Goal: Information Seeking & Learning: Learn about a topic

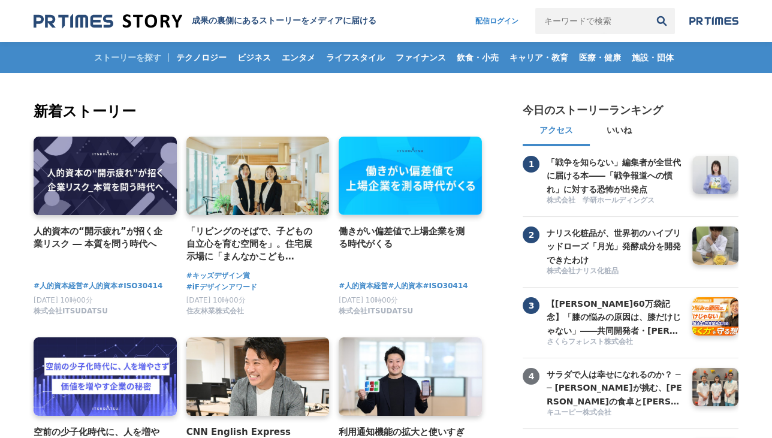
click at [563, 17] on input "キーワードで検索" at bounding box center [591, 21] width 113 height 26
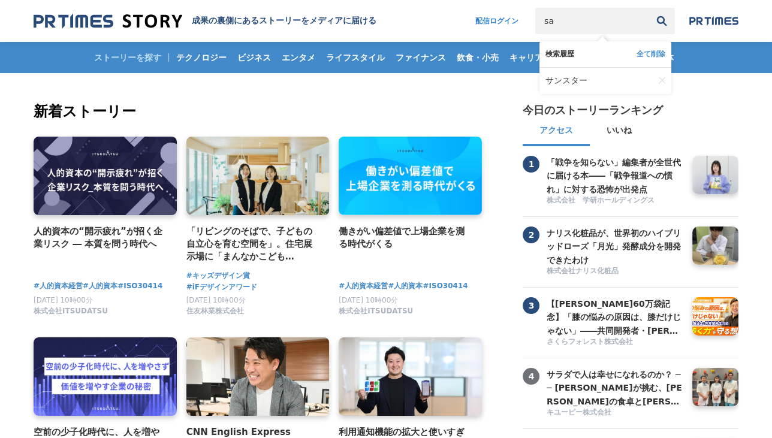
type input "s"
type input "サンスター"
click at [648, 8] on button "検索" at bounding box center [661, 21] width 26 height 26
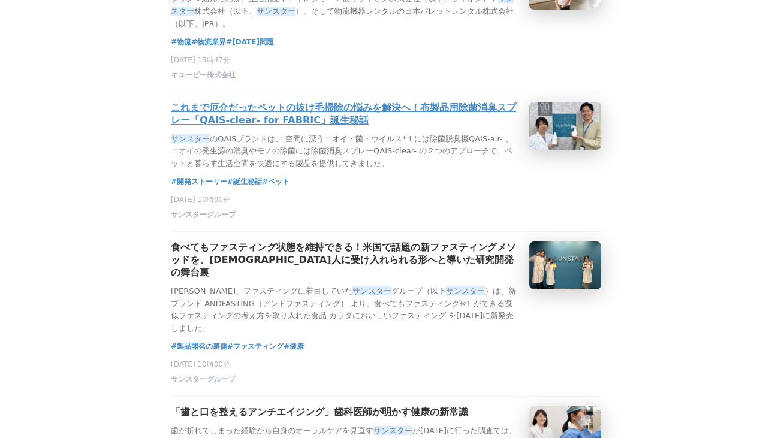
scroll to position [327, 0]
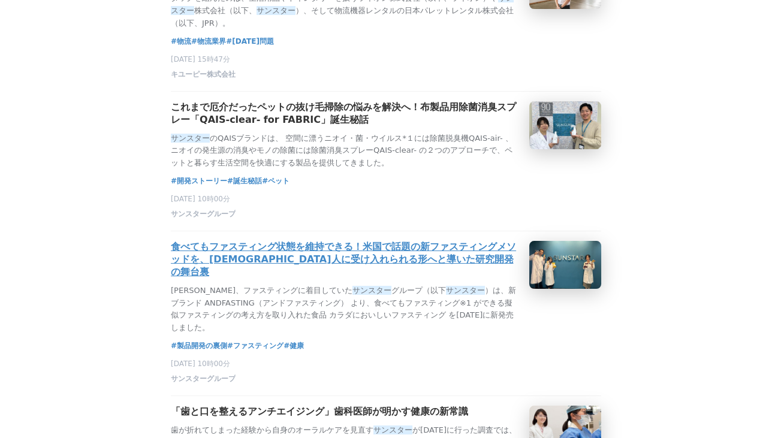
click at [306, 279] on h3 "食べてもファスティング状態を維持できる！米国で話題の新ファスティングメソッドを、[DEMOGRAPHIC_DATA]人に受け入れられる形へと導いた研究開発の舞…" at bounding box center [345, 260] width 349 height 38
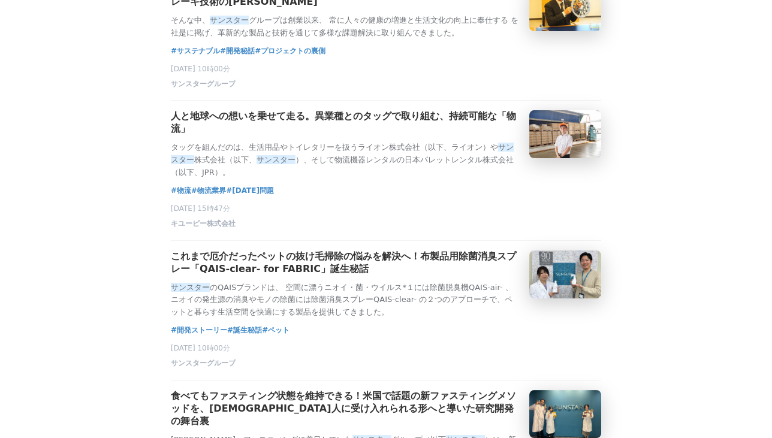
scroll to position [163, 0]
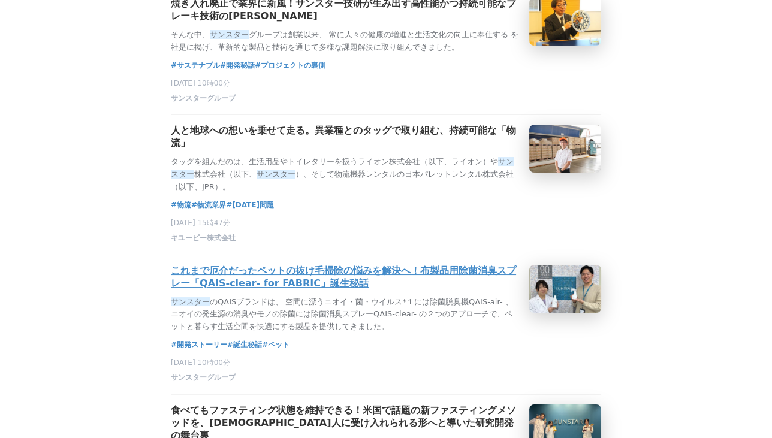
click at [286, 290] on h3 "これまで厄介だったペットの抜け毛掃除の悩みを解決へ！布製品用除菌消臭スプレー「QAIS-clear- for FABRIC」誕生秘話" at bounding box center [345, 277] width 349 height 25
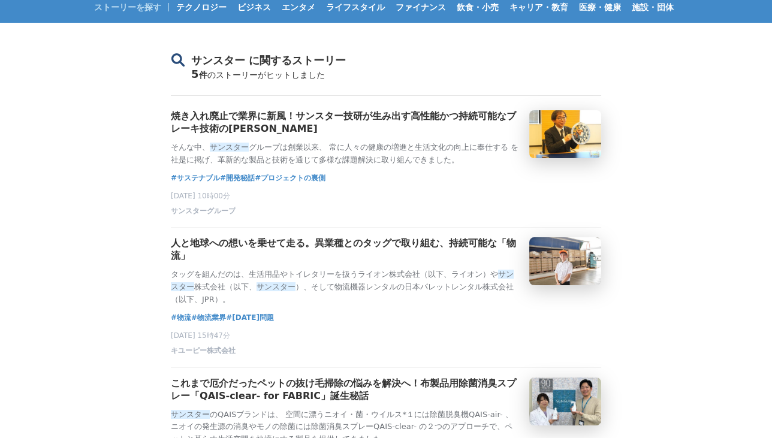
scroll to position [0, 0]
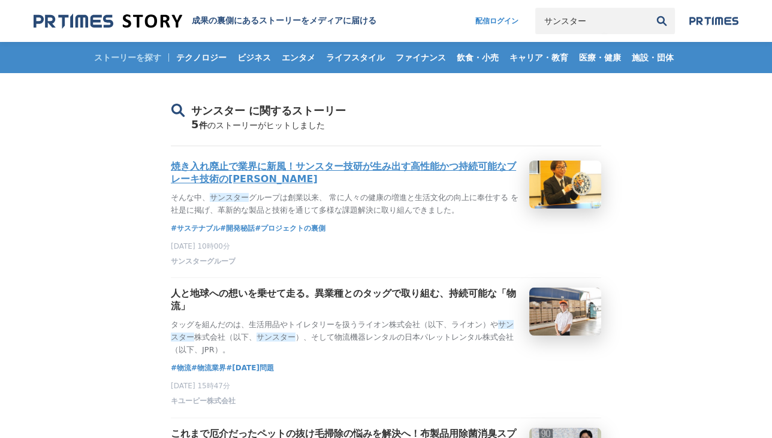
click at [419, 171] on h3 "焼き入れ廃止で業界に新風！サンスター技研が生み出す高性能かつ持続可能なブレーキ技術の[PERSON_NAME]" at bounding box center [345, 173] width 349 height 25
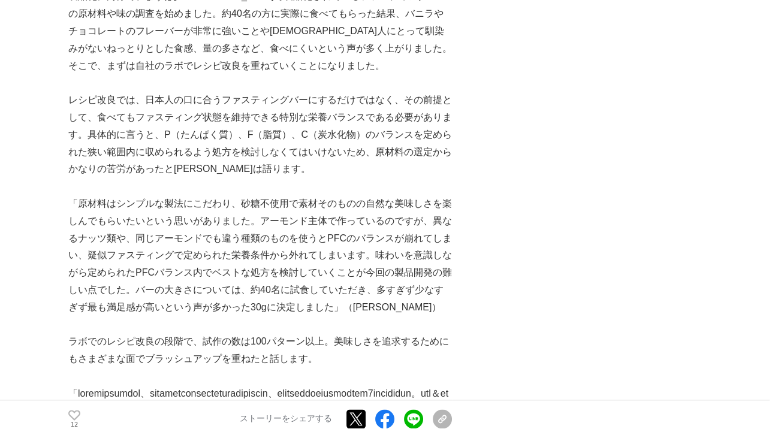
scroll to position [2396, 0]
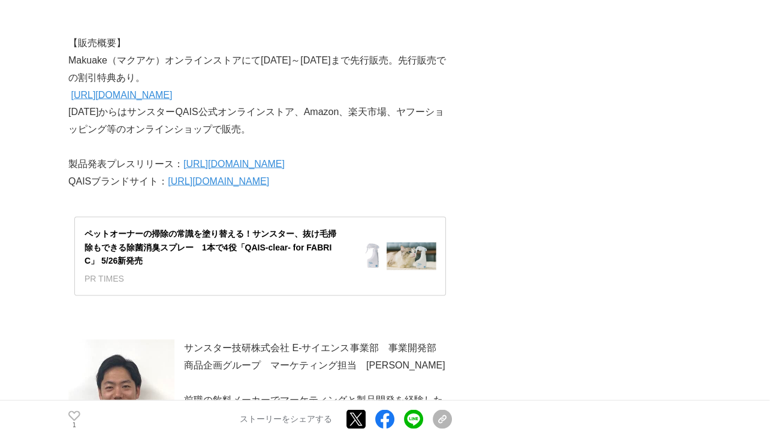
scroll to position [3213, 0]
